Goal: Information Seeking & Learning: Learn about a topic

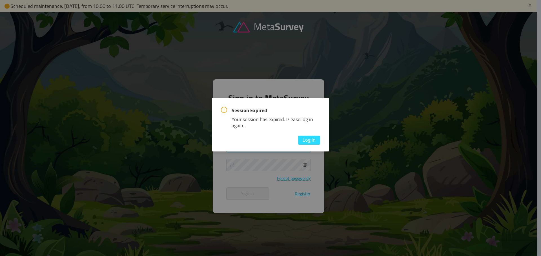
type input "[EMAIL_ADDRESS][DOMAIN_NAME]"
click at [309, 142] on button "Log In" at bounding box center [309, 140] width 22 height 9
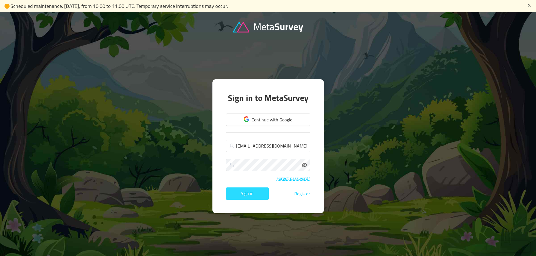
click at [252, 195] on button "Sign in" at bounding box center [247, 194] width 43 height 12
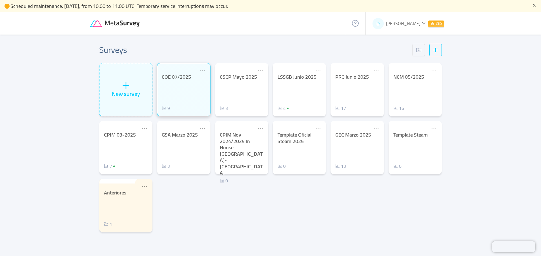
click at [172, 79] on div "CQE 07/2025" at bounding box center [184, 77] width 44 height 6
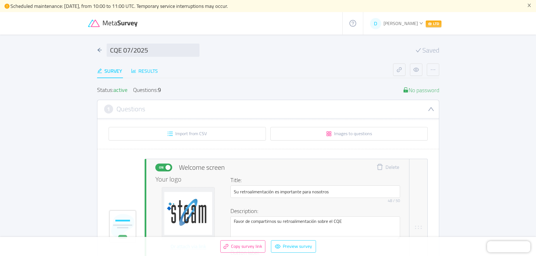
click at [149, 72] on div "Results" at bounding box center [144, 71] width 27 height 8
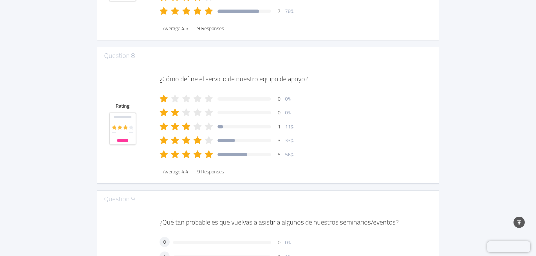
scroll to position [1217, 0]
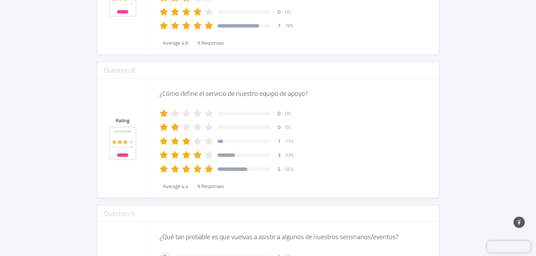
drag, startPoint x: 305, startPoint y: 142, endPoint x: 166, endPoint y: 139, distance: 138.8
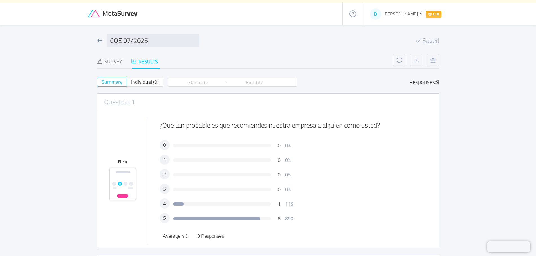
scroll to position [0, 0]
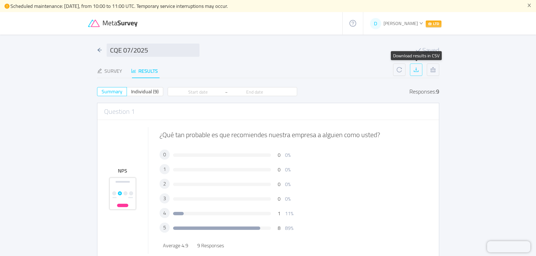
click at [416, 71] on button "button" at bounding box center [416, 70] width 12 height 12
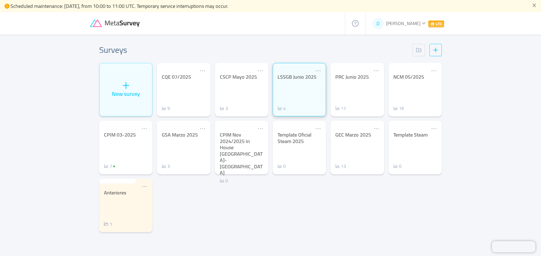
click at [295, 78] on div "LSSGB Junio 2025" at bounding box center [299, 77] width 44 height 6
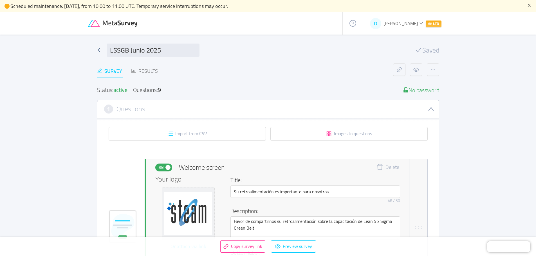
scroll to position [28, 0]
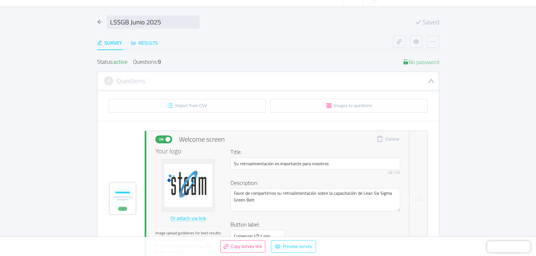
click at [144, 44] on div "Results" at bounding box center [144, 43] width 27 height 8
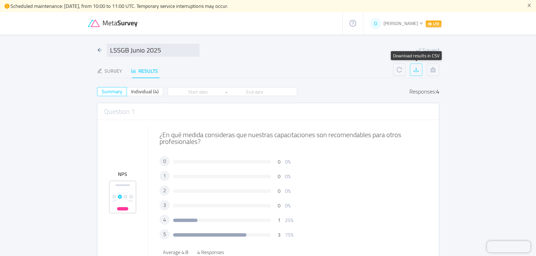
click at [418, 68] on button "button" at bounding box center [416, 70] width 12 height 12
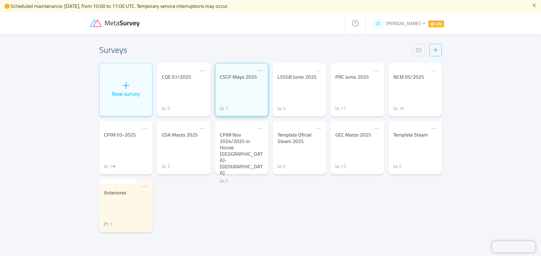
click at [249, 78] on div "CSCP Mayo 2025" at bounding box center [242, 77] width 44 height 6
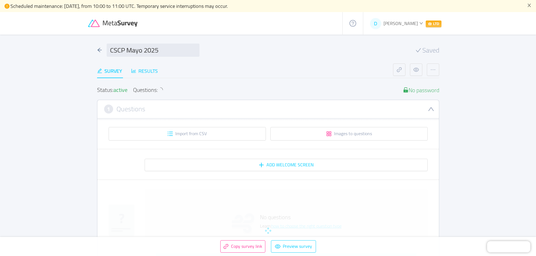
click at [147, 72] on div "Results" at bounding box center [144, 71] width 27 height 8
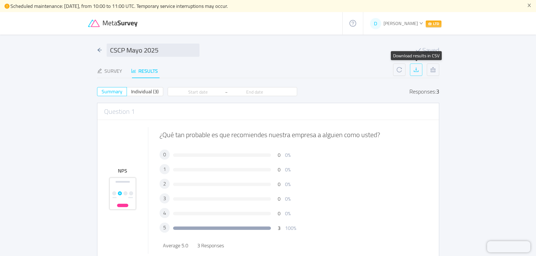
click at [418, 71] on button "button" at bounding box center [416, 70] width 12 height 12
